Goal: Information Seeking & Learning: Find specific fact

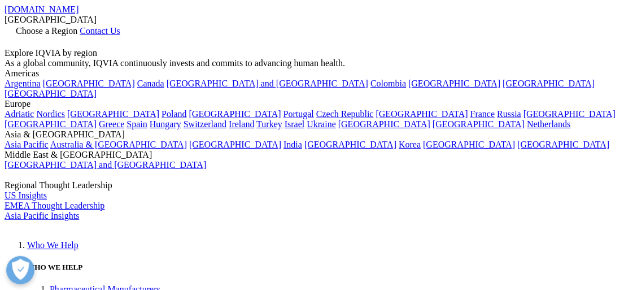
click at [14, 36] on icon at bounding box center [9, 41] width 9 height 10
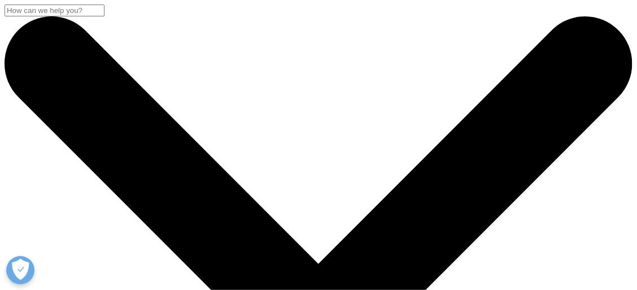
click at [105, 16] on input "Search" at bounding box center [55, 11] width 100 height 12
paste input "The market share leader is re-platforming its CRM system, requiring its custome…"
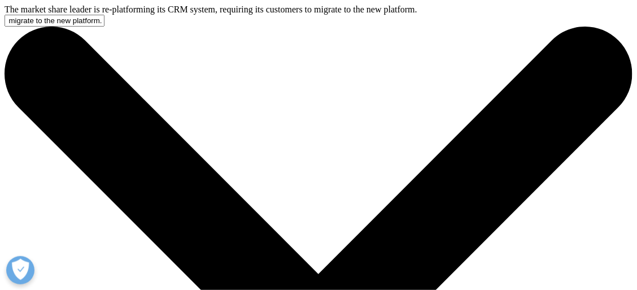
type input "The market share leader is re-platforming its CRM system, requiring its custome…"
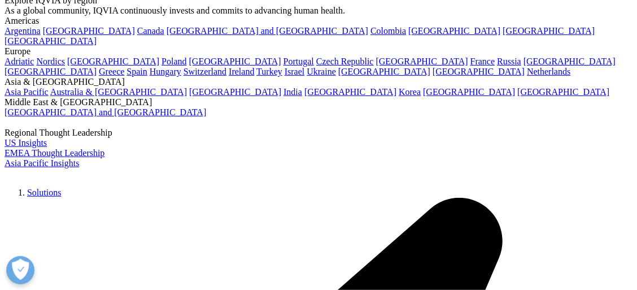
scroll to position [56, 0]
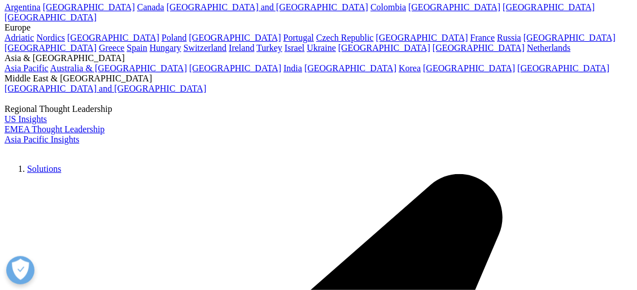
type input "The market share leader is re-platforming its CRM system, requiring its custome…"
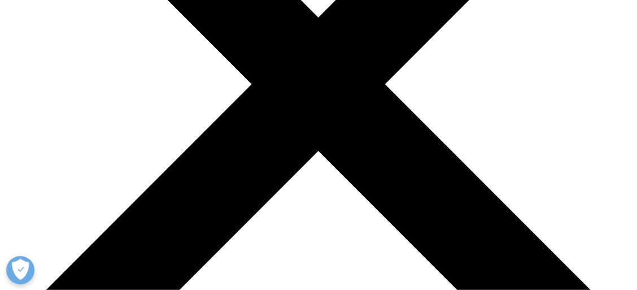
scroll to position [225, 0]
